Goal: Check status: Check status

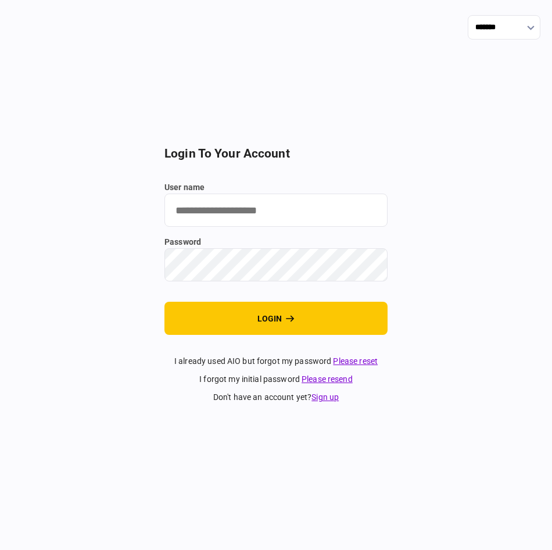
click at [259, 209] on input "user name" at bounding box center [275, 209] width 223 height 33
type input "**********"
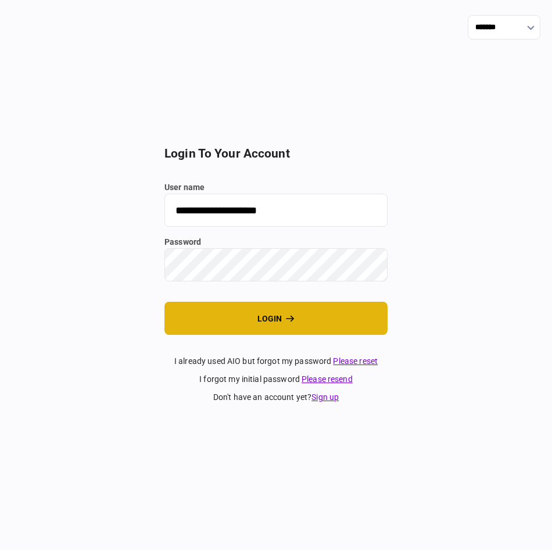
click at [283, 314] on button "login" at bounding box center [275, 317] width 223 height 33
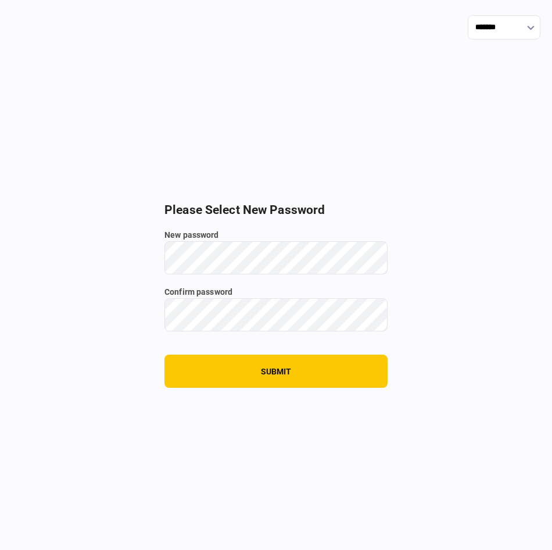
click at [248, 243] on div "New password" at bounding box center [275, 251] width 223 height 45
drag, startPoint x: 254, startPoint y: 236, endPoint x: 310, endPoint y: 345, distance: 122.4
click at [329, 356] on section "Please Select New Password New password Min. Length: 8 characters Must Include:…" at bounding box center [275, 295] width 223 height 185
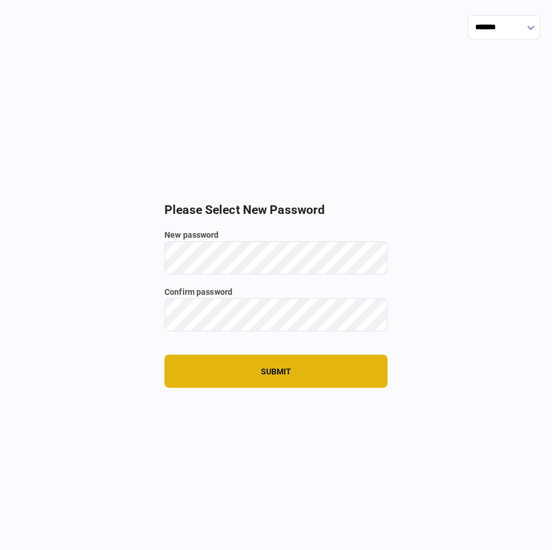
click at [238, 366] on button "submit" at bounding box center [275, 370] width 223 height 33
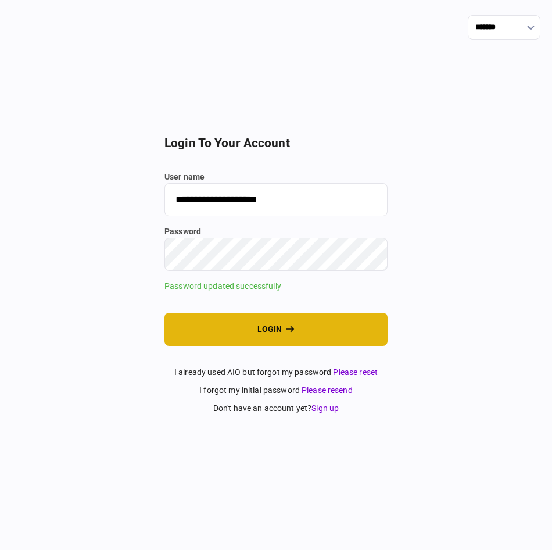
click at [283, 333] on button "login" at bounding box center [275, 329] width 223 height 33
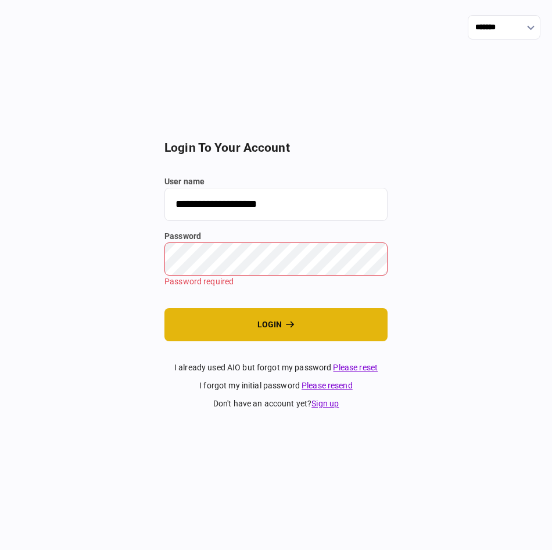
click at [277, 328] on button "login" at bounding box center [275, 324] width 223 height 33
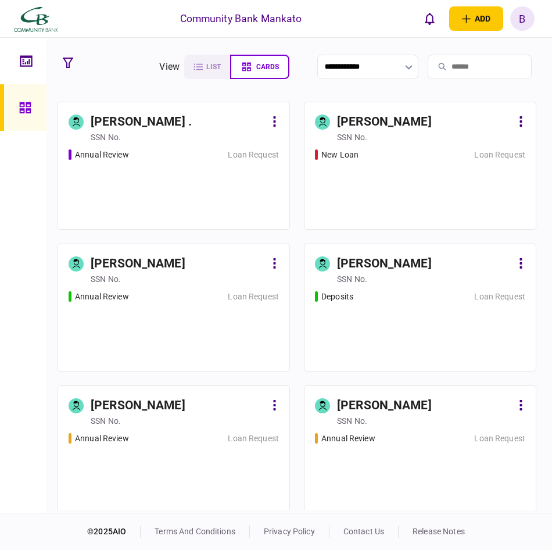
drag, startPoint x: 433, startPoint y: 3, endPoint x: 429, endPoint y: -5, distance: 9.1
drag, startPoint x: 429, startPoint y: -5, endPoint x: 355, endPoint y: 33, distance: 83.1
click at [355, 32] on div "Community Bank Mankato add business identity individual identity B B [PERSON_NA…" at bounding box center [276, 18] width 552 height 37
click at [113, 123] on div "[PERSON_NAME] ." at bounding box center [141, 122] width 101 height 19
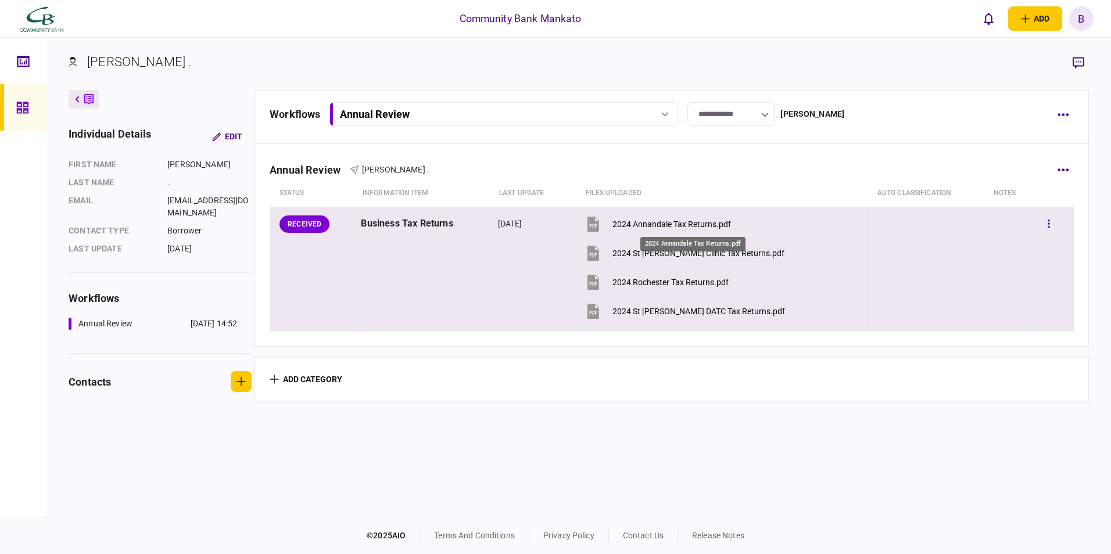
click at [551, 225] on div "2024 Annandale Tax Returns.pdf" at bounding box center [671, 224] width 119 height 9
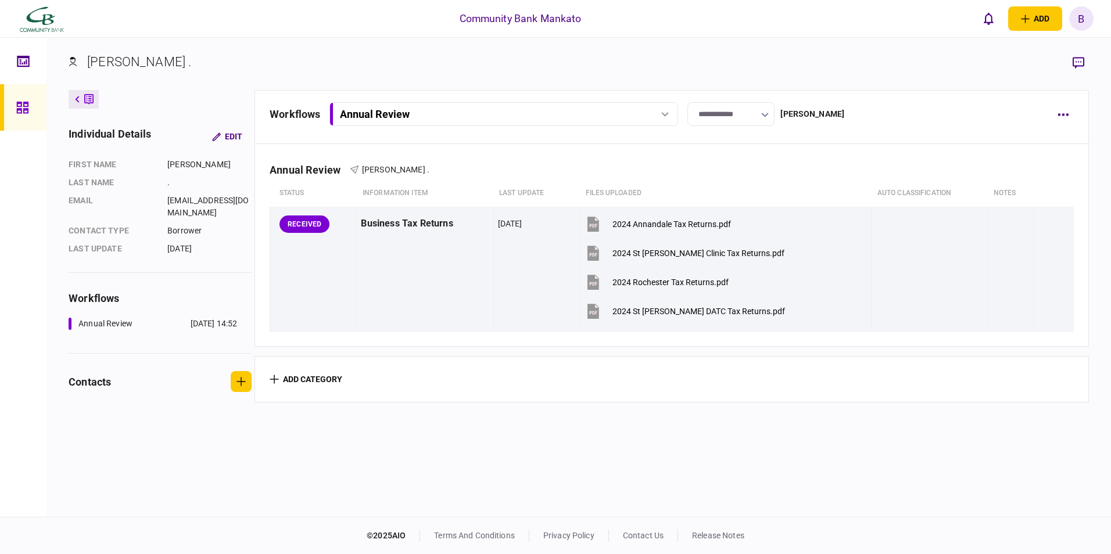
click at [551, 15] on div "B" at bounding box center [1081, 18] width 24 height 24
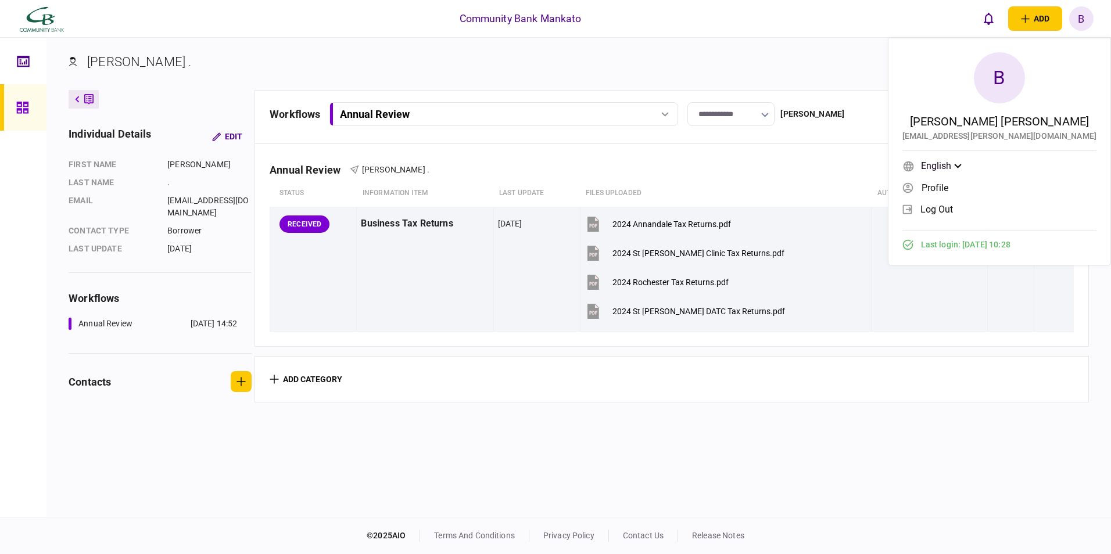
click at [551, 208] on span "log out" at bounding box center [936, 209] width 33 height 10
